Goal: Task Accomplishment & Management: Complete application form

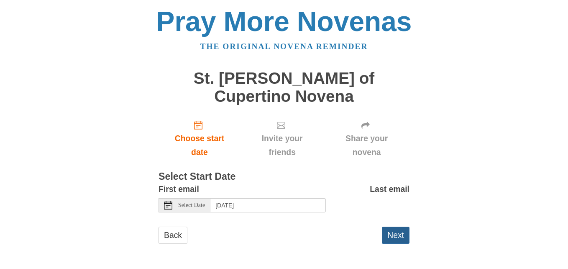
click at [392, 226] on button "Next" at bounding box center [396, 234] width 28 height 17
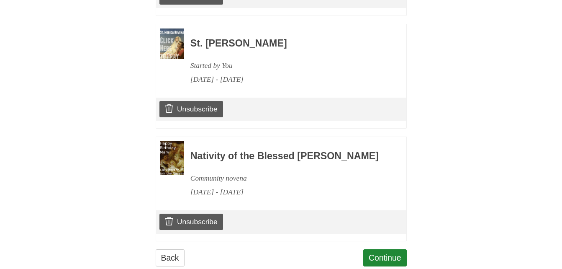
scroll to position [771, 0]
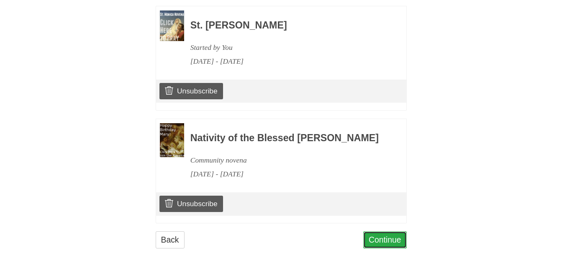
click at [388, 234] on link "Continue" at bounding box center [385, 239] width 44 height 17
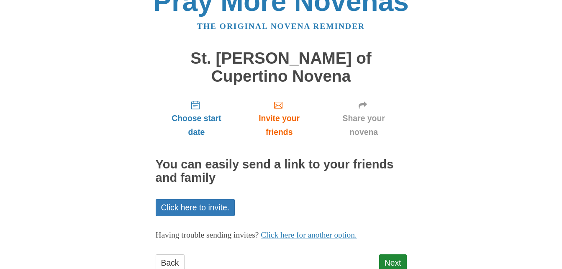
scroll to position [29, 0]
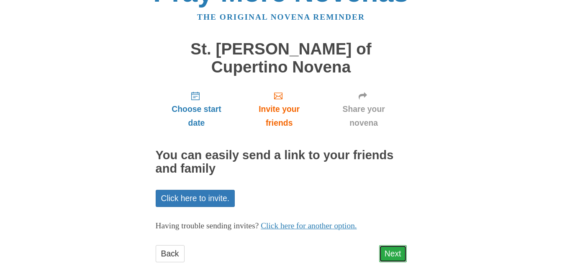
click at [403, 245] on link "Next" at bounding box center [393, 253] width 28 height 17
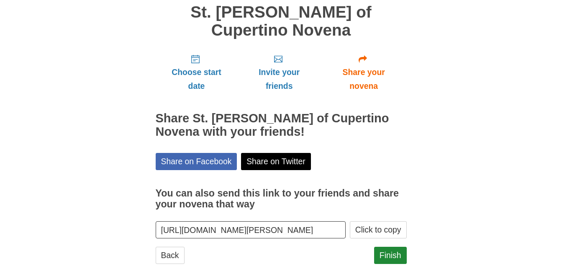
scroll to position [67, 0]
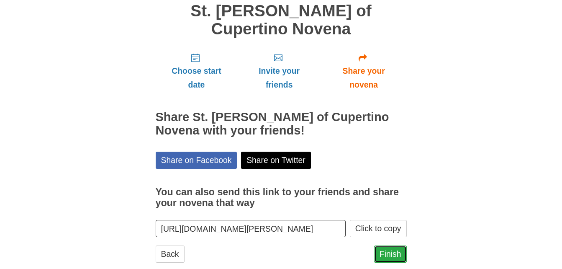
click at [382, 245] on link "Finish" at bounding box center [390, 253] width 33 height 17
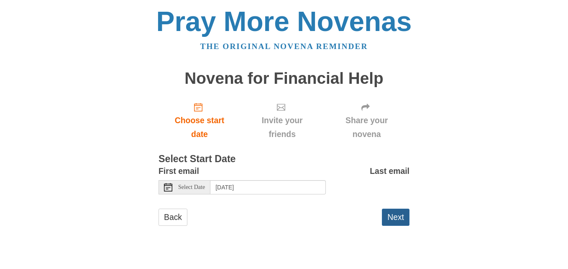
click at [395, 215] on button "Next" at bounding box center [396, 216] width 28 height 17
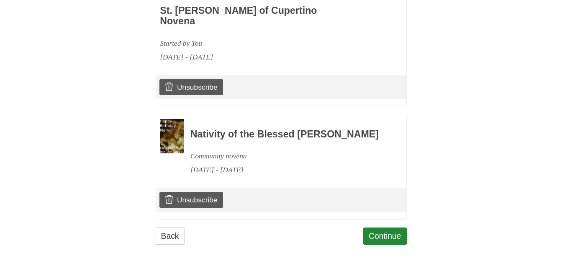
scroll to position [884, 0]
click at [401, 235] on link "Continue" at bounding box center [385, 235] width 44 height 17
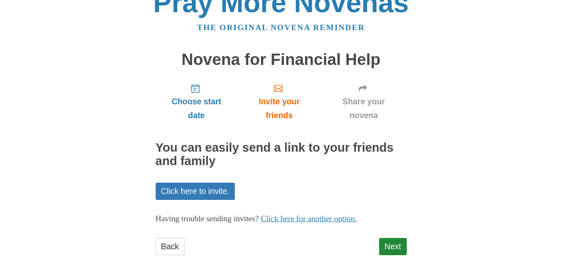
scroll to position [29, 0]
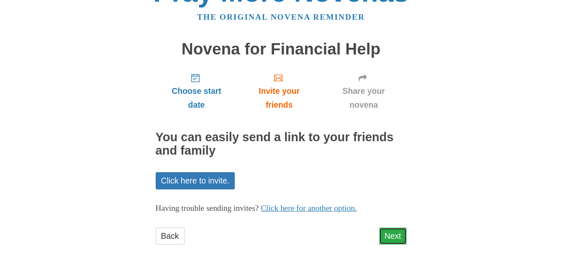
click at [404, 233] on link "Next" at bounding box center [393, 235] width 28 height 17
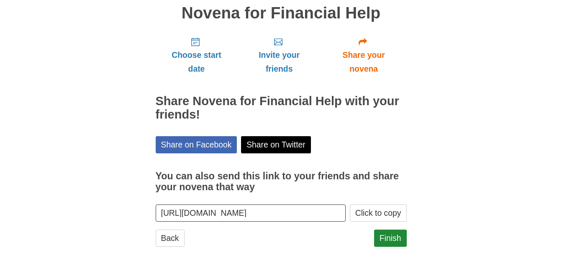
scroll to position [67, 0]
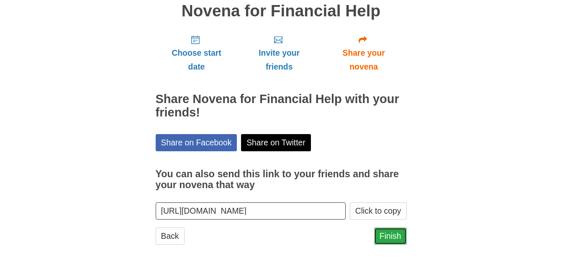
click at [405, 235] on link "Finish" at bounding box center [390, 235] width 33 height 17
